Goal: Browse casually

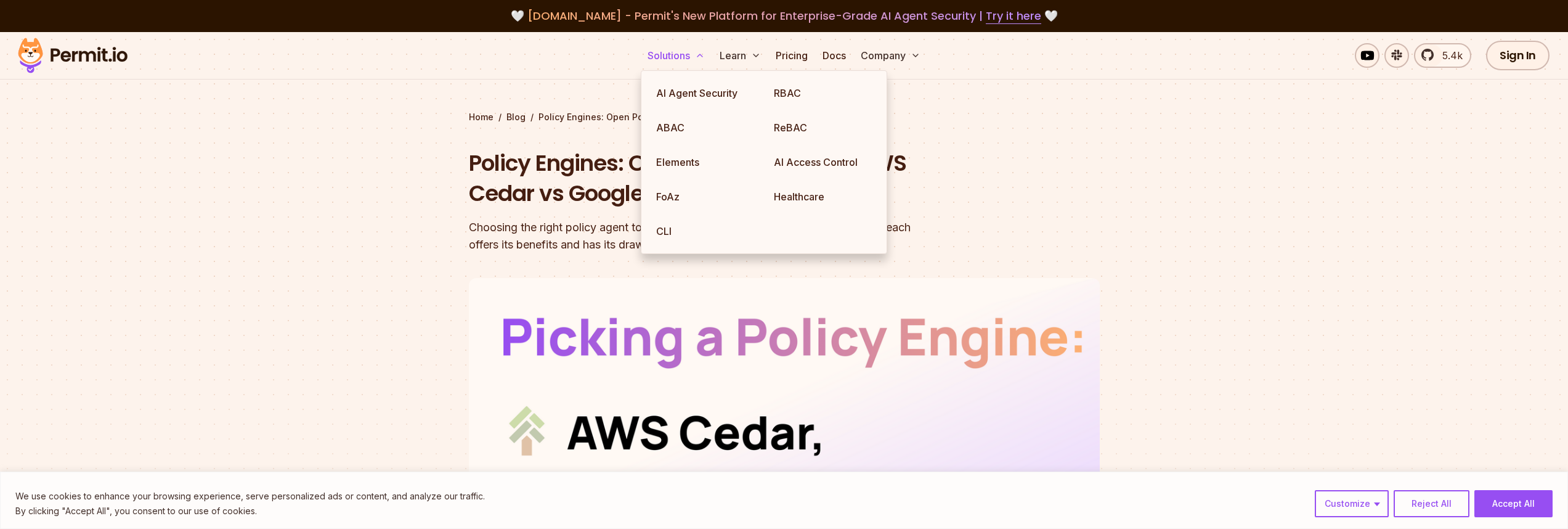
click at [663, 55] on button "Solutions" at bounding box center [676, 56] width 68 height 25
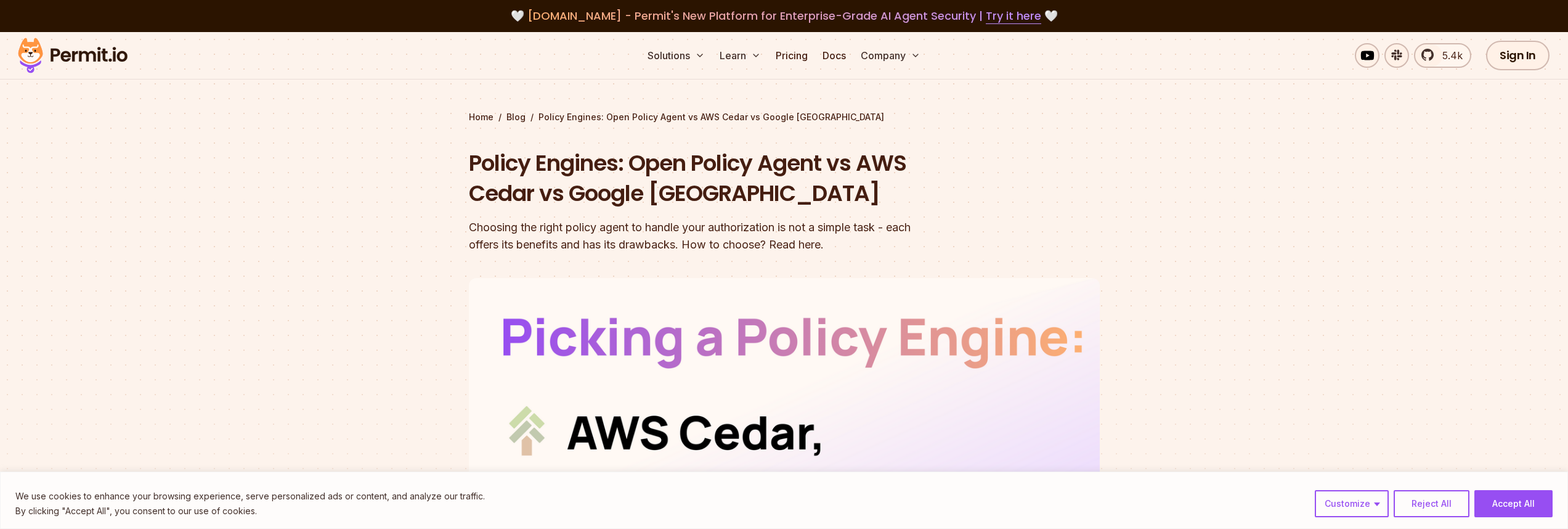
click at [127, 61] on img at bounding box center [73, 55] width 121 height 42
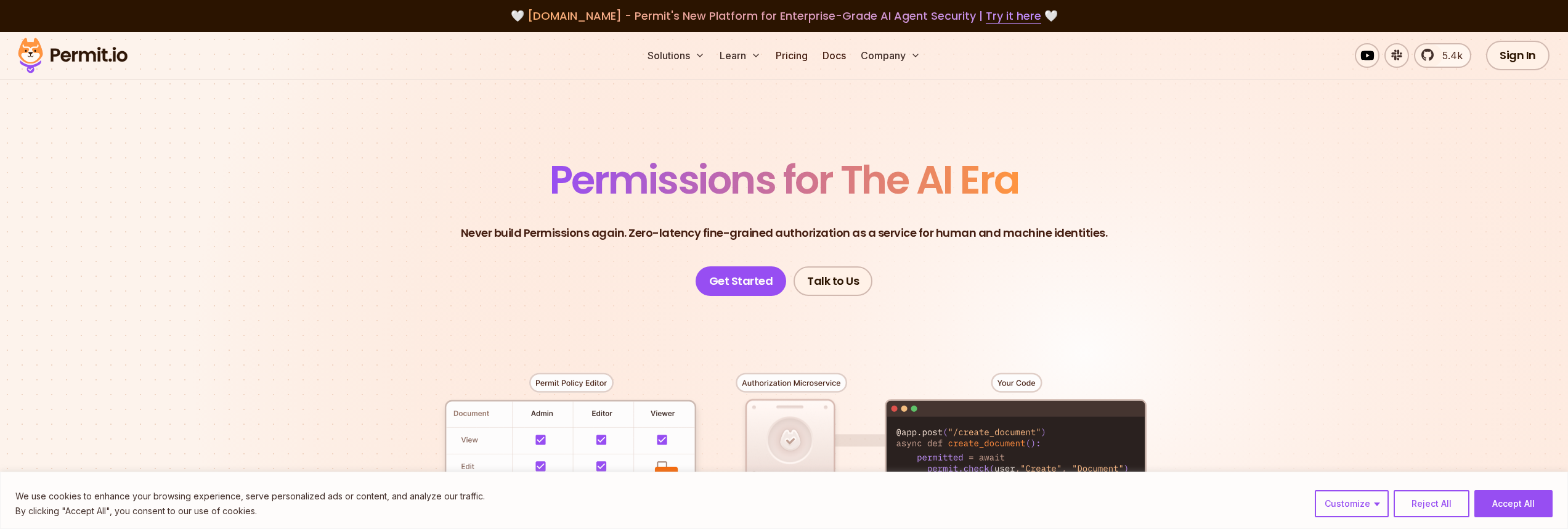
click at [1192, 232] on header "Permissions for The AI Era Never build Permissions again. Zero-latency fine-gra…" at bounding box center [784, 228] width 862 height 136
click at [379, 184] on header "Permissions for The AI Era Never build Permissions again. Zero-latency fine-gra…" at bounding box center [784, 228] width 862 height 136
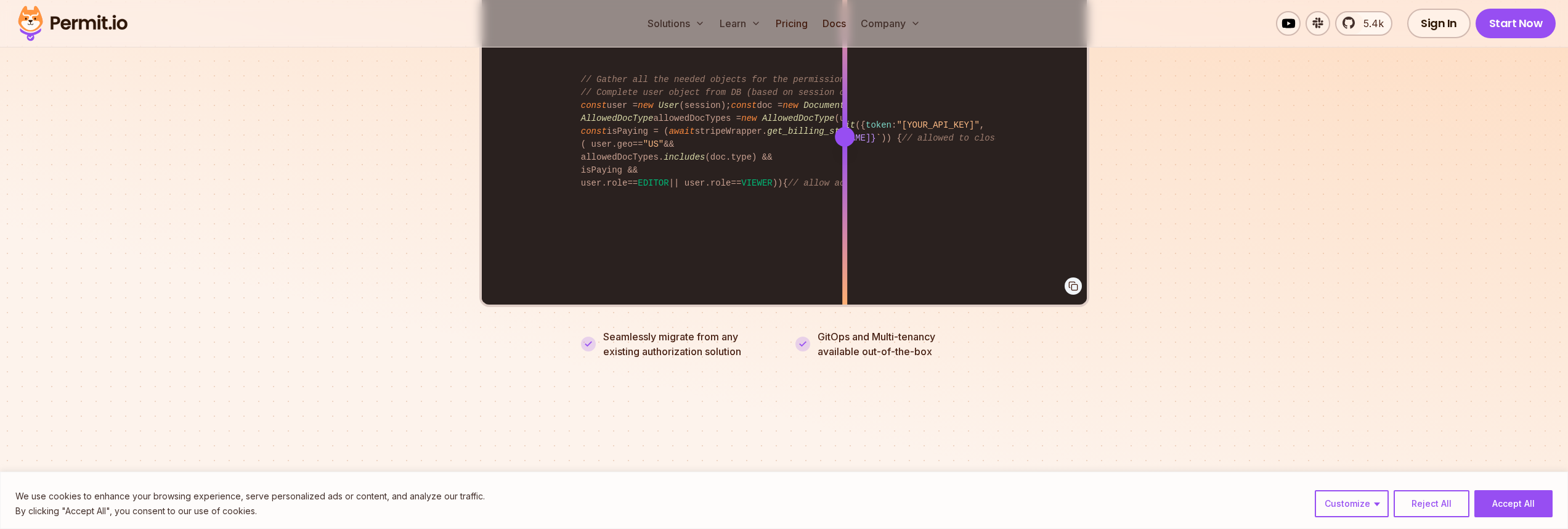
scroll to position [2504, 0]
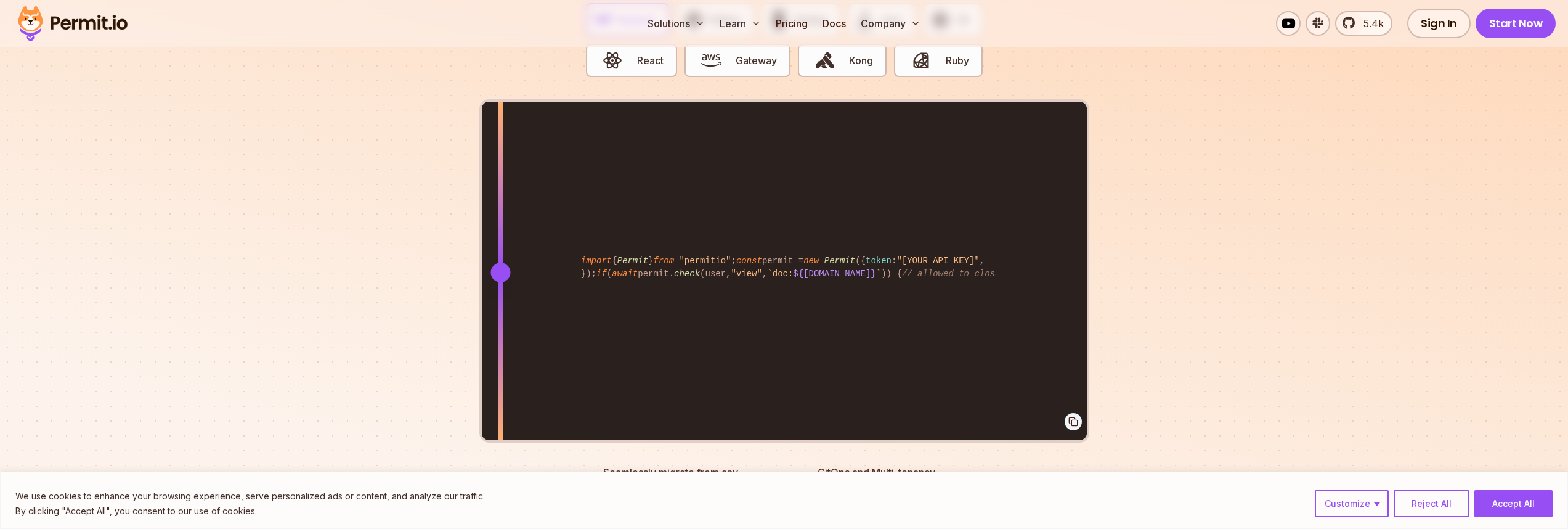
drag, startPoint x: 848, startPoint y: 260, endPoint x: 501, endPoint y: 232, distance: 348.1
click at [501, 232] on div at bounding box center [500, 272] width 5 height 340
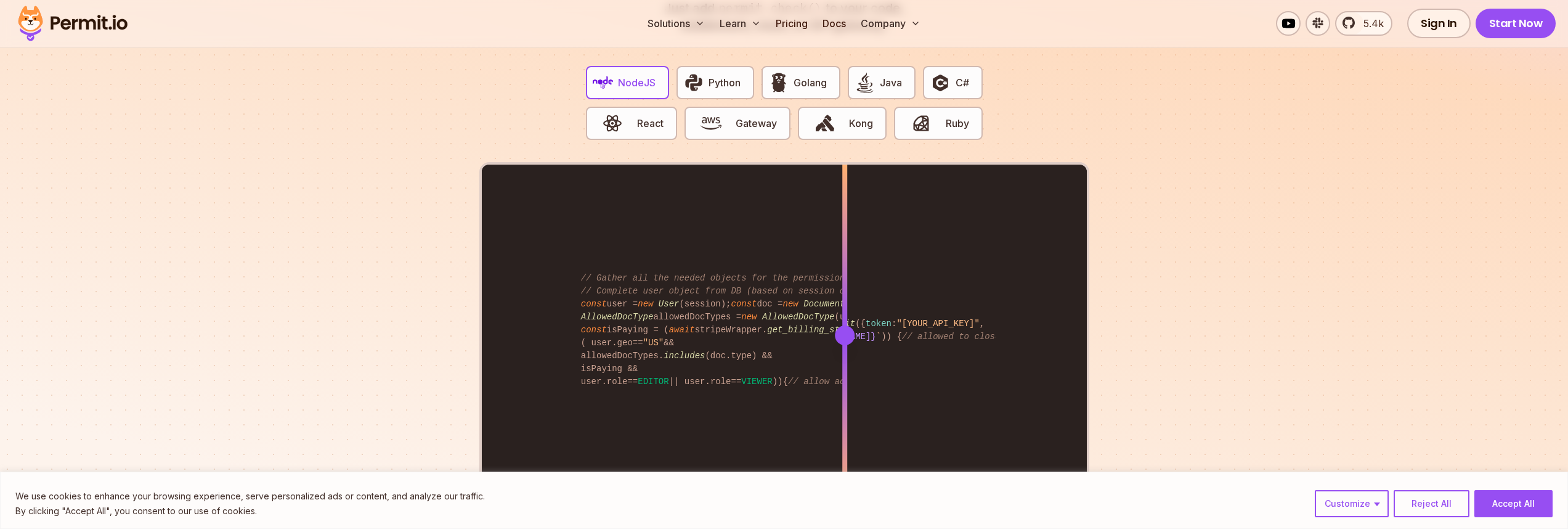
scroll to position [2503, 0]
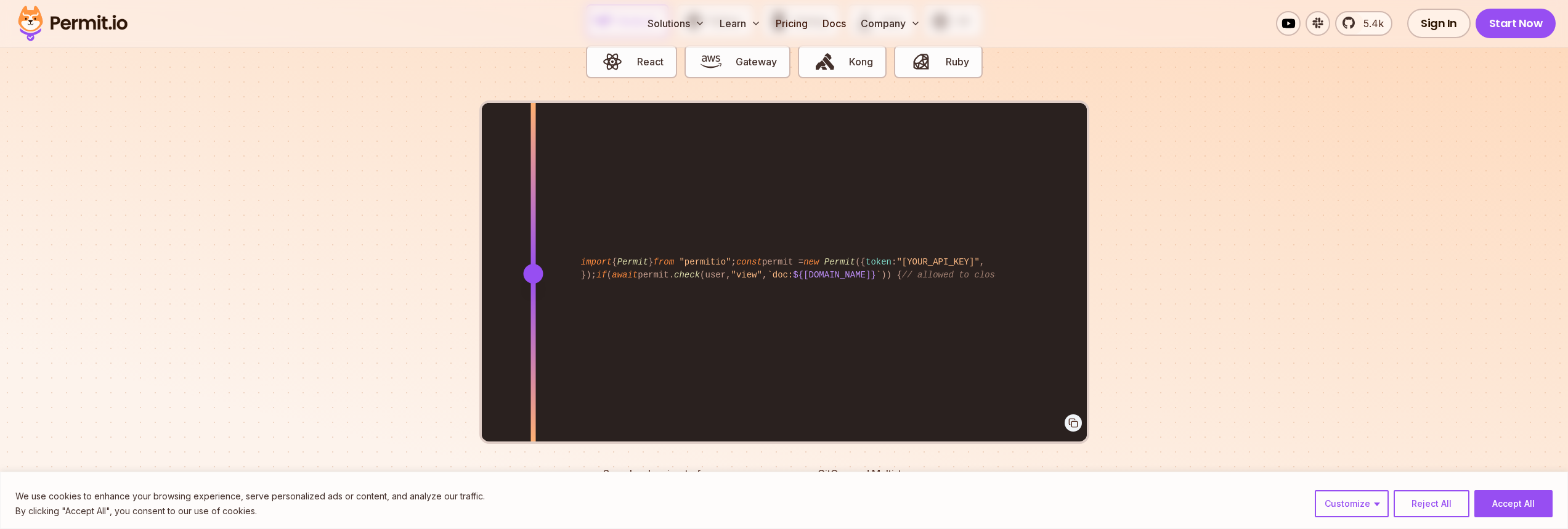
drag, startPoint x: 844, startPoint y: 252, endPoint x: 533, endPoint y: 283, distance: 312.5
click at [533, 283] on div at bounding box center [532, 273] width 5 height 340
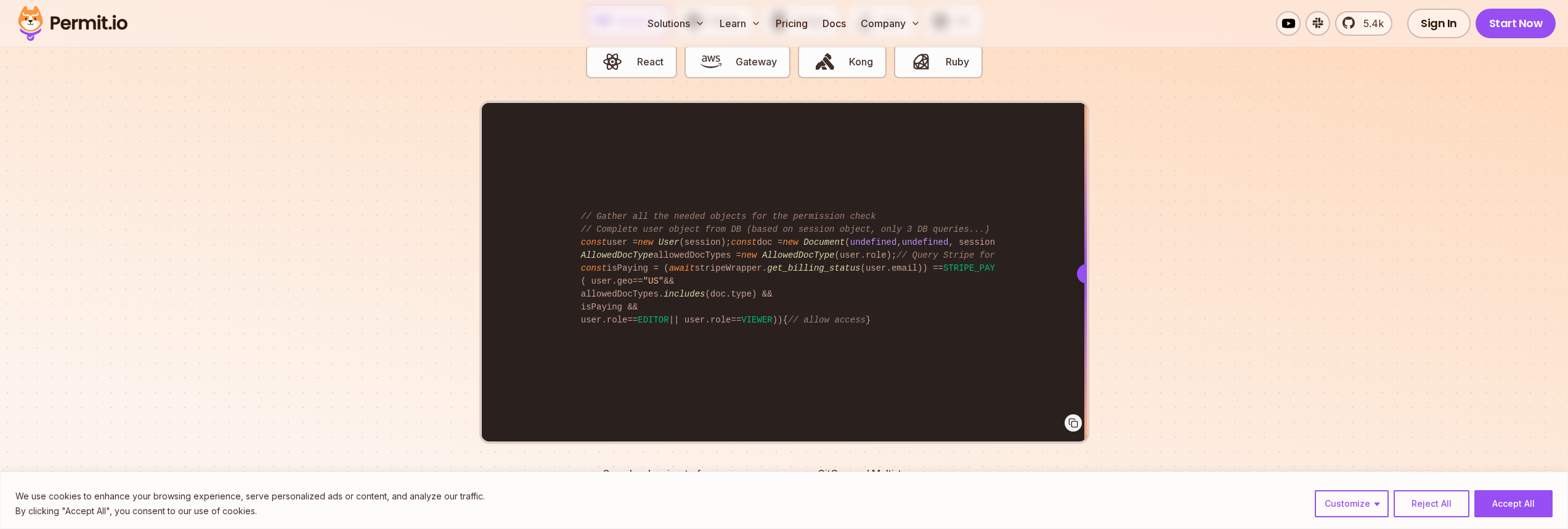
drag, startPoint x: 534, startPoint y: 256, endPoint x: 1101, endPoint y: 289, distance: 568.0
click at [1101, 289] on section "Fully functional authorization in 5 minutes Just add permit.check() to your cod…" at bounding box center [784, 169] width 1568 height 770
drag, startPoint x: 1078, startPoint y: 260, endPoint x: 1078, endPoint y: 285, distance: 25.0
click at [1077, 289] on div at bounding box center [1074, 273] width 5 height 340
click at [325, 344] on section "Fully functional authorization in 5 minutes Just add permit.check() to your cod…" at bounding box center [784, 169] width 1568 height 770
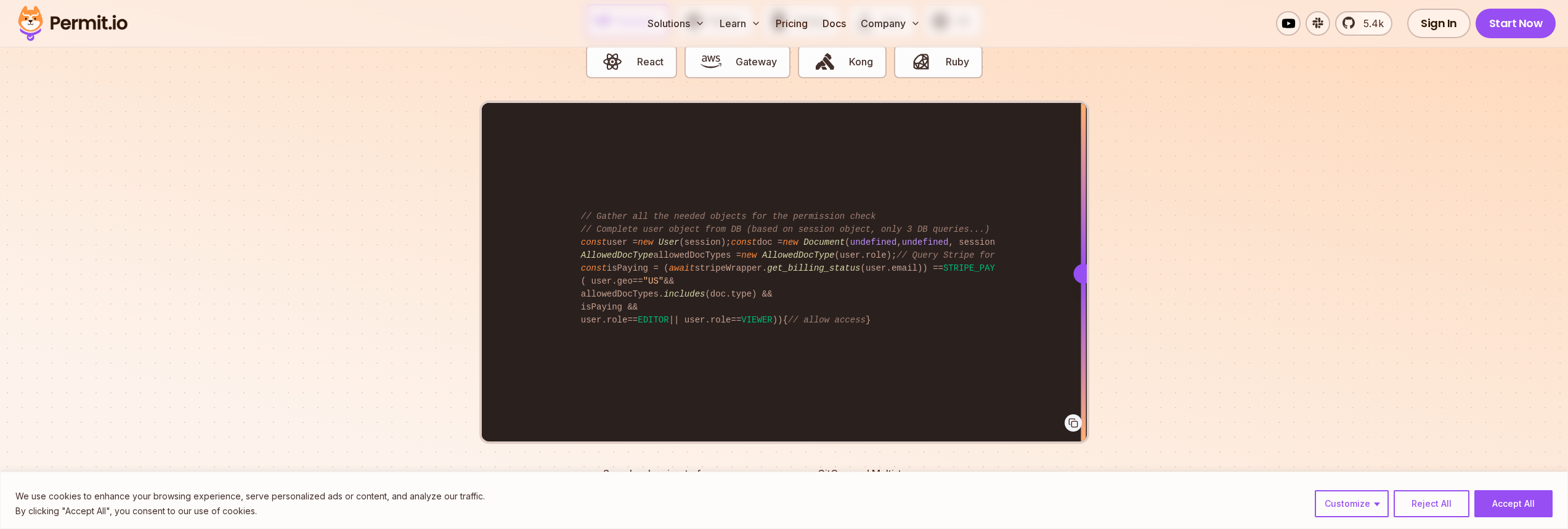
drag, startPoint x: 343, startPoint y: 202, endPoint x: 347, endPoint y: 211, distance: 9.8
click at [344, 203] on section "Fully functional authorization in 5 minutes Just add permit.check() to your cod…" at bounding box center [784, 169] width 1568 height 770
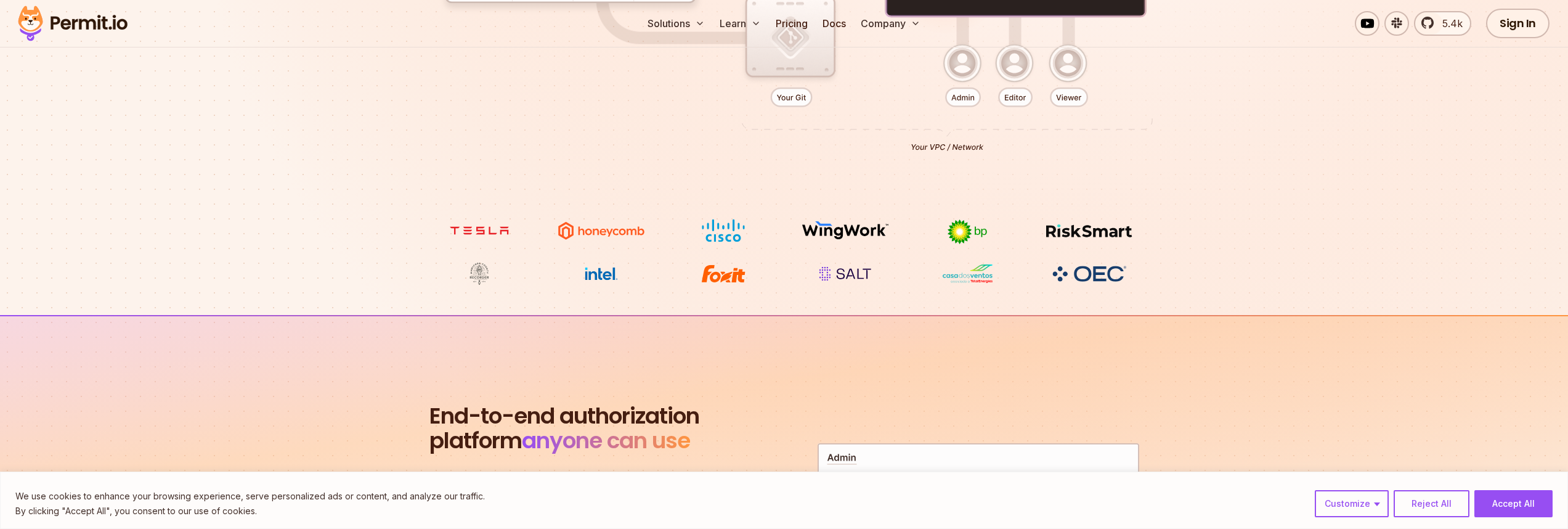
scroll to position [0, 0]
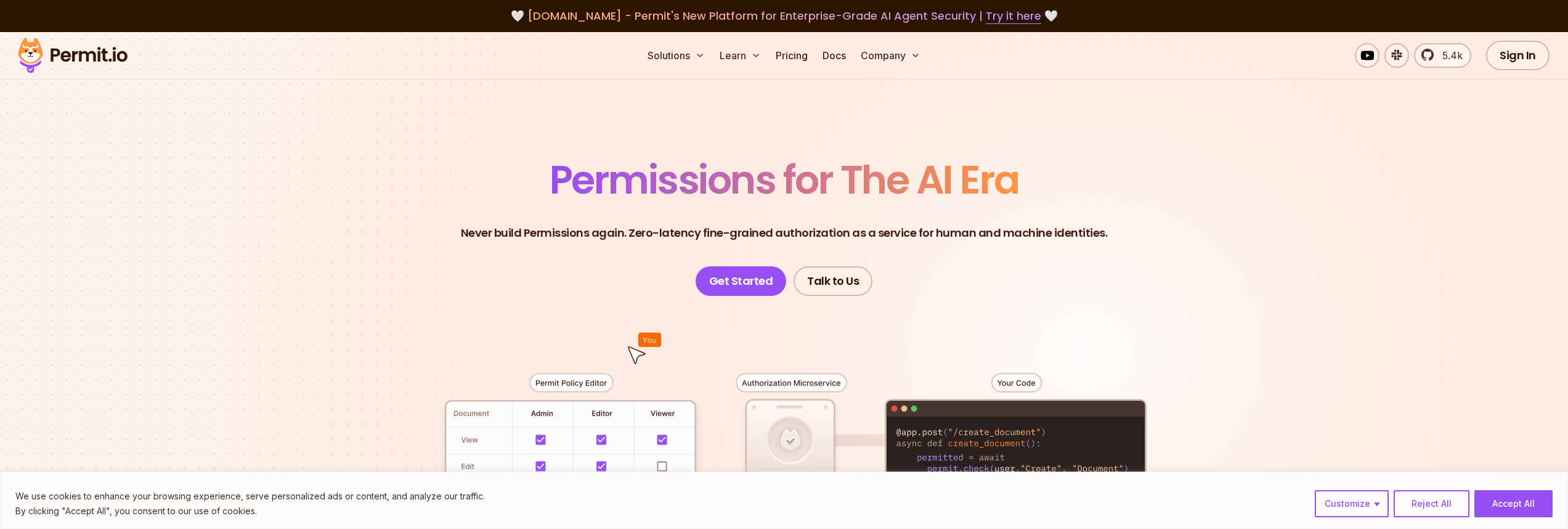
click at [393, 367] on div at bounding box center [784, 523] width 862 height 454
click at [1251, 179] on section "Permissions for The AI Era Never build Permissions again. Zero-latency fine-gra…" at bounding box center [784, 439] width 1568 height 814
